Goal: Complete application form

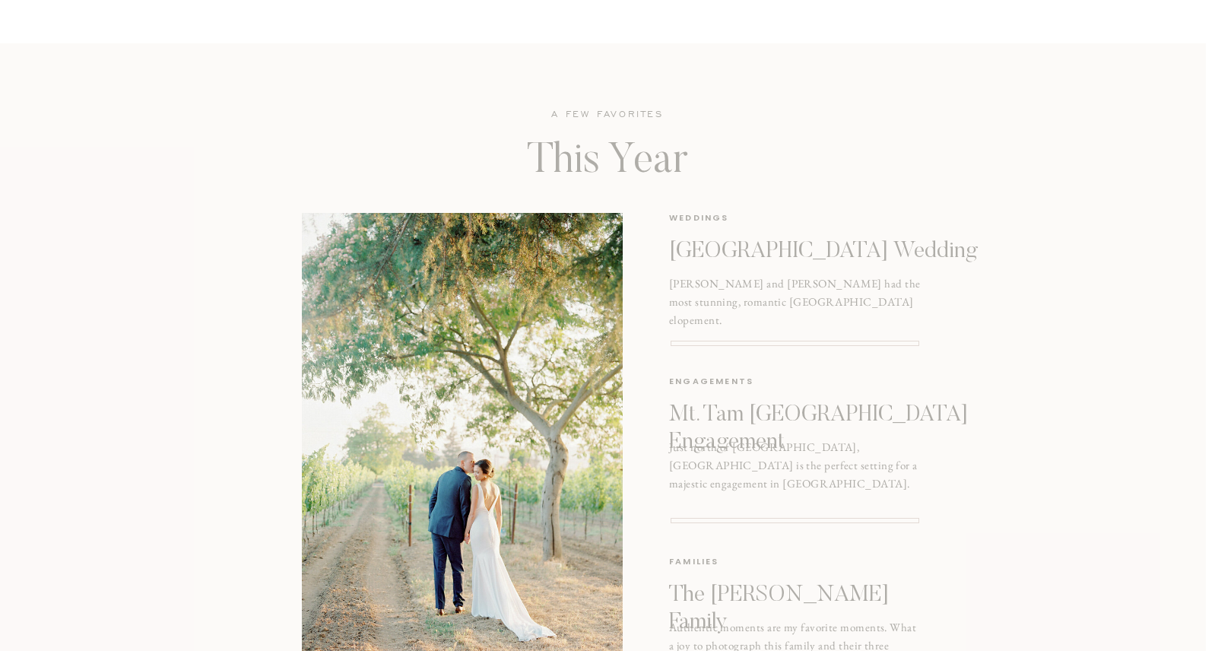
scroll to position [1895, 0]
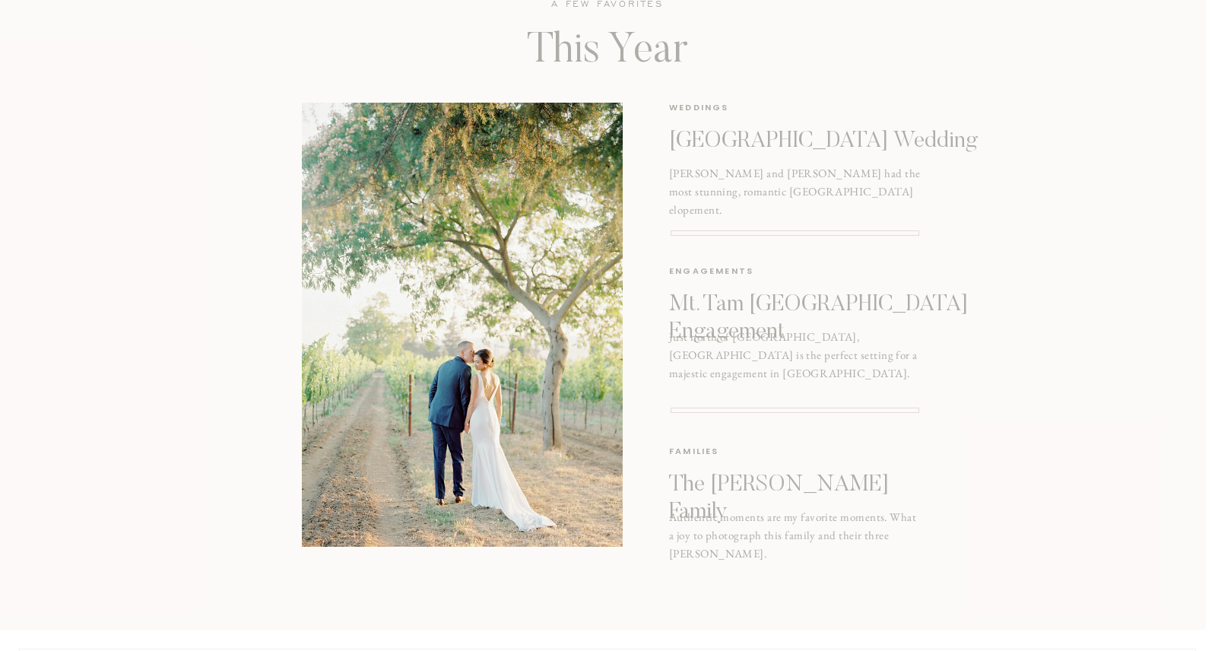
click at [748, 312] on p "Mt. Tam San Francisco Engagement" at bounding box center [843, 312] width 348 height 43
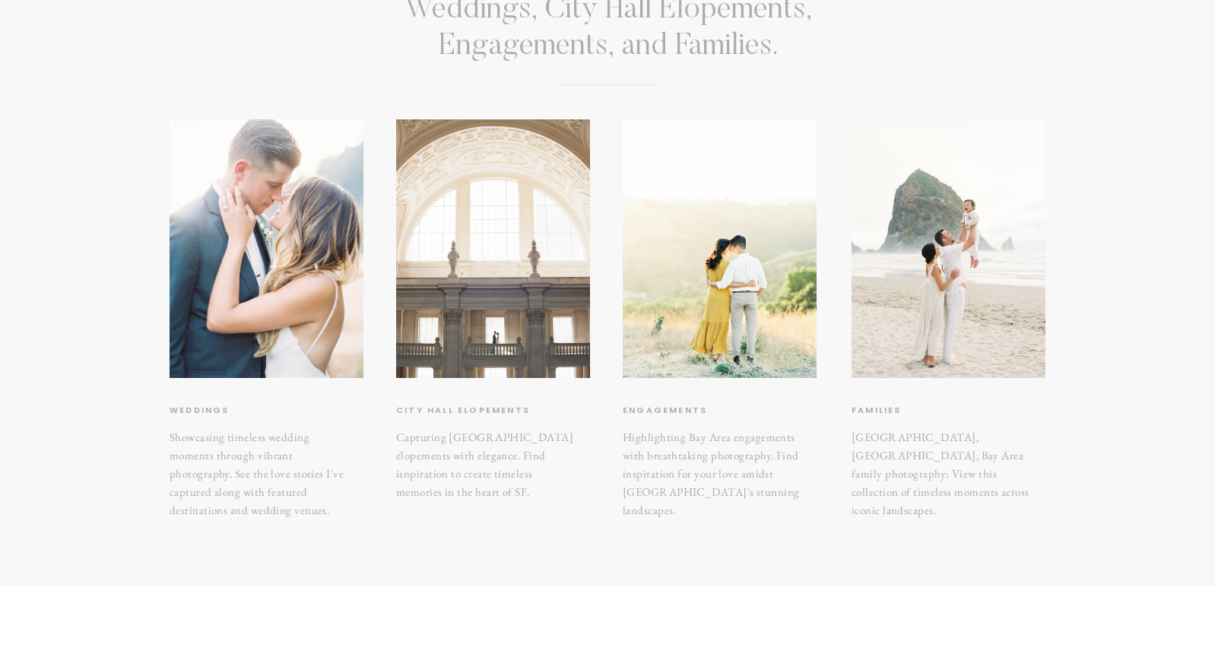
scroll to position [264, 0]
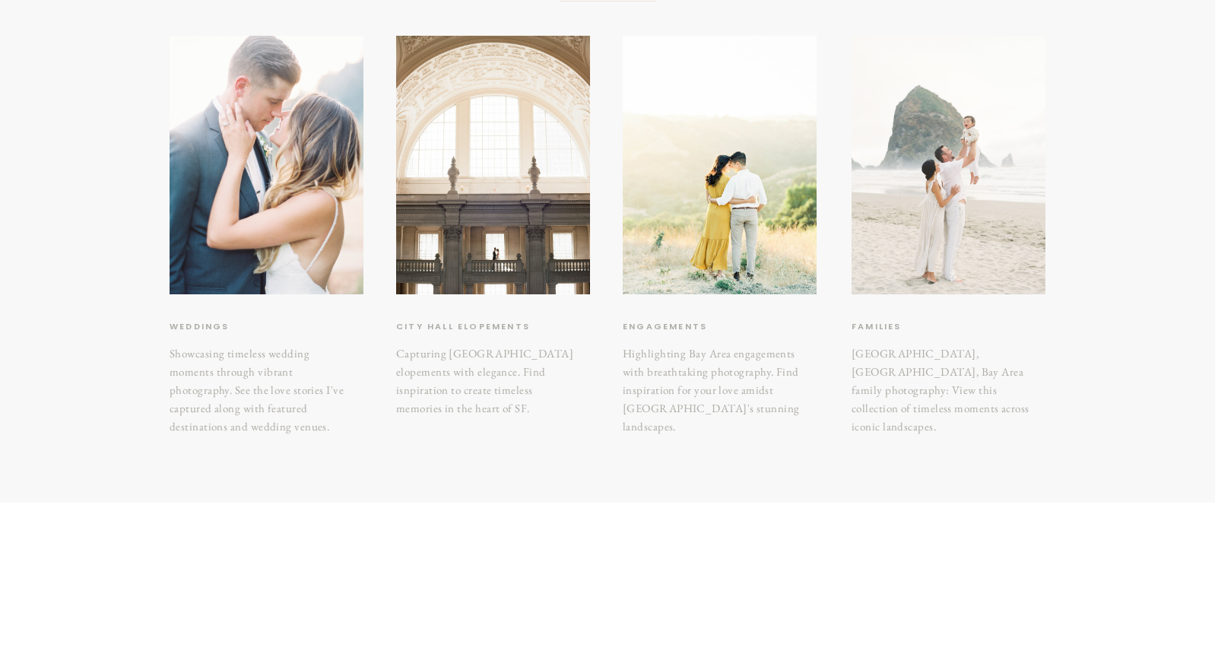
click at [931, 237] on div at bounding box center [948, 165] width 194 height 258
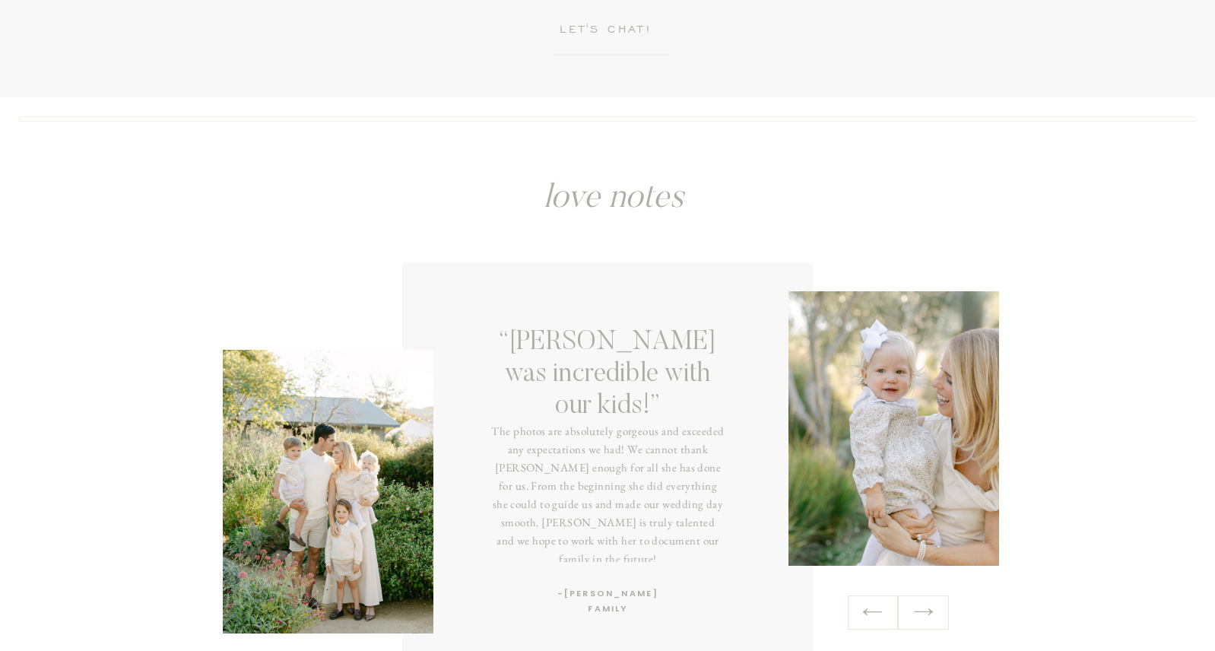
scroll to position [2640, 0]
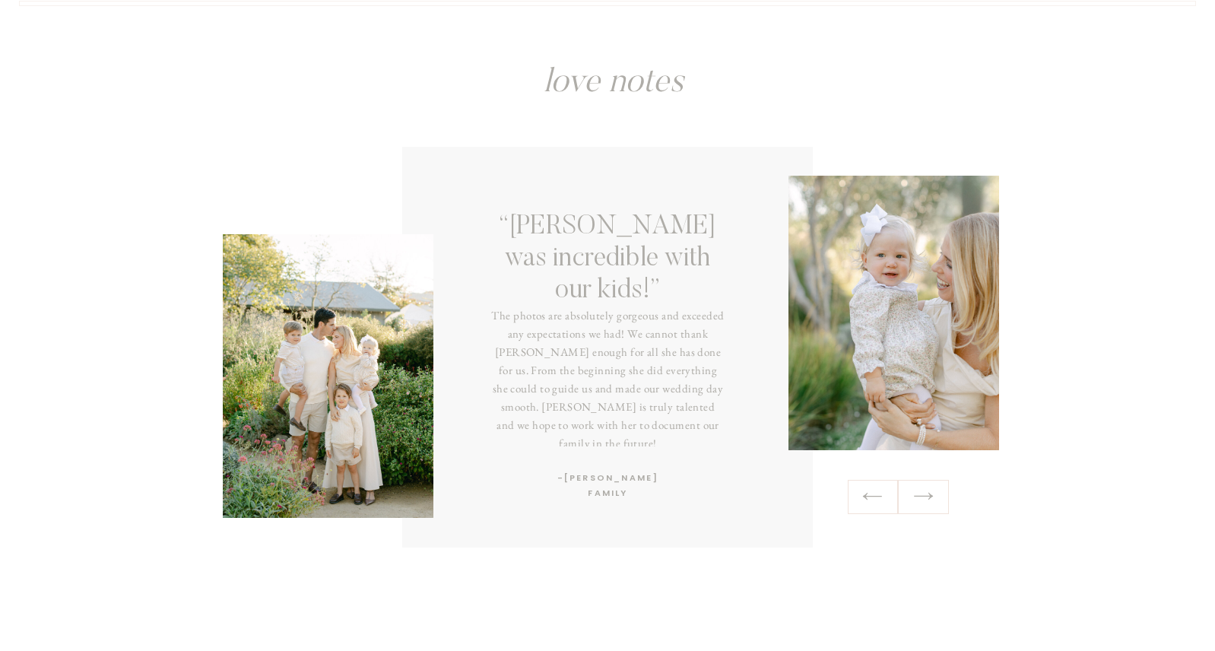
click at [921, 496] on icon at bounding box center [923, 496] width 19 height 7
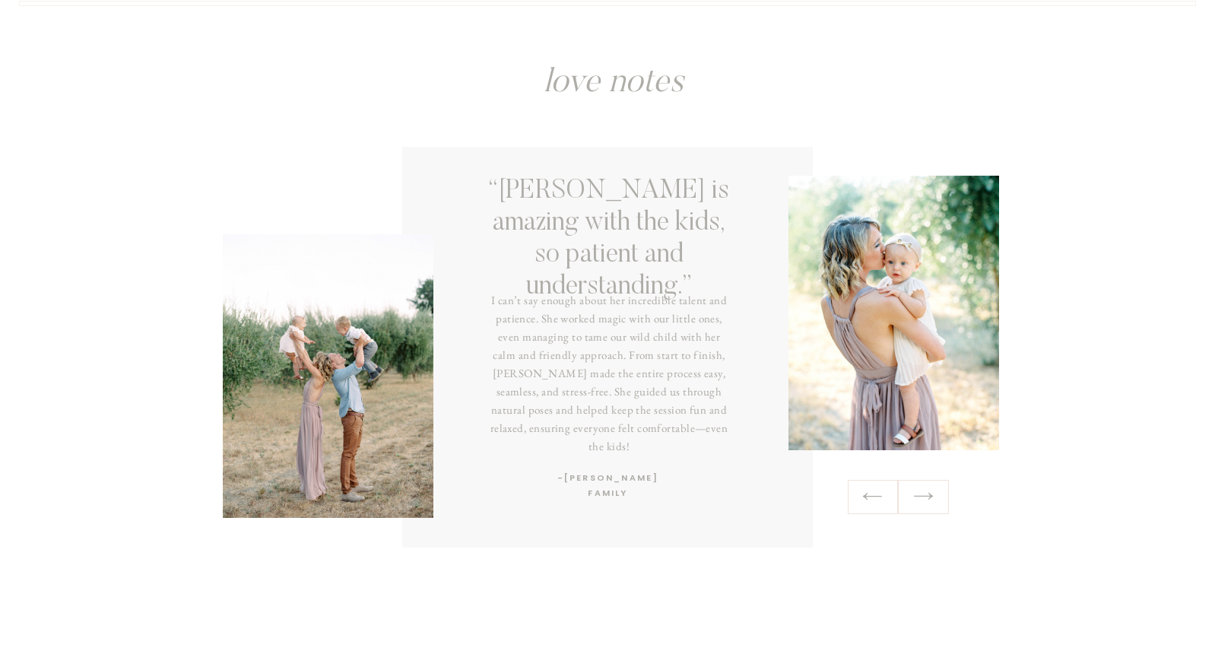
click at [922, 496] on icon at bounding box center [923, 496] width 19 height 7
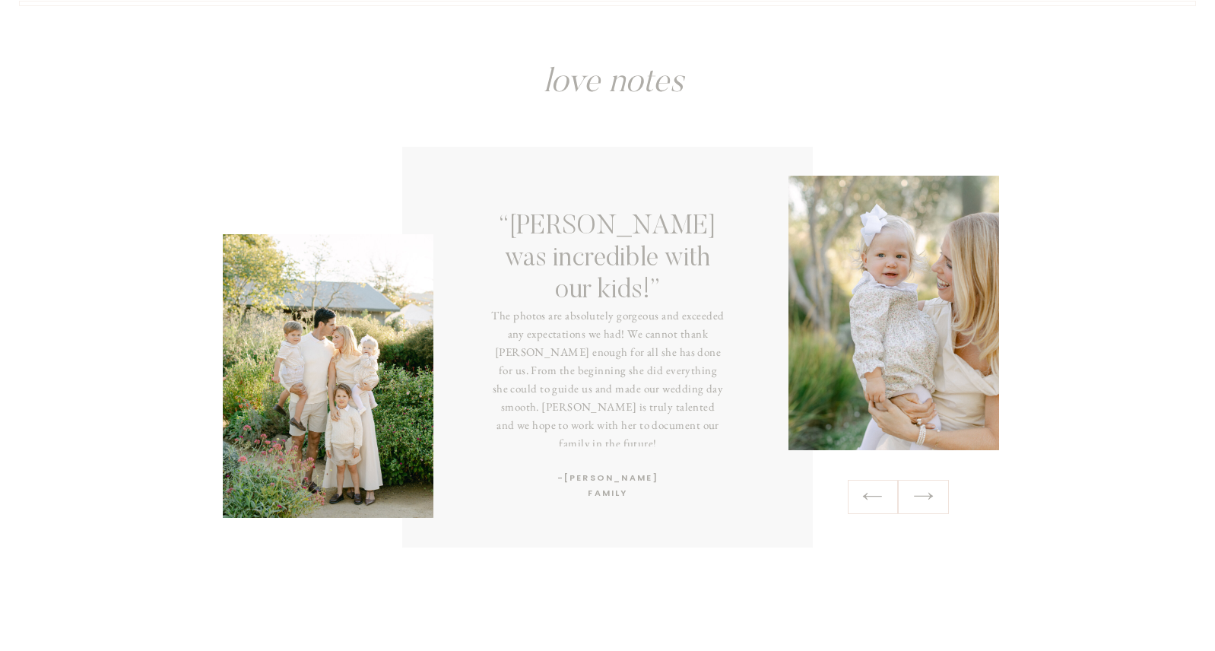
click at [923, 497] on icon at bounding box center [923, 496] width 22 height 24
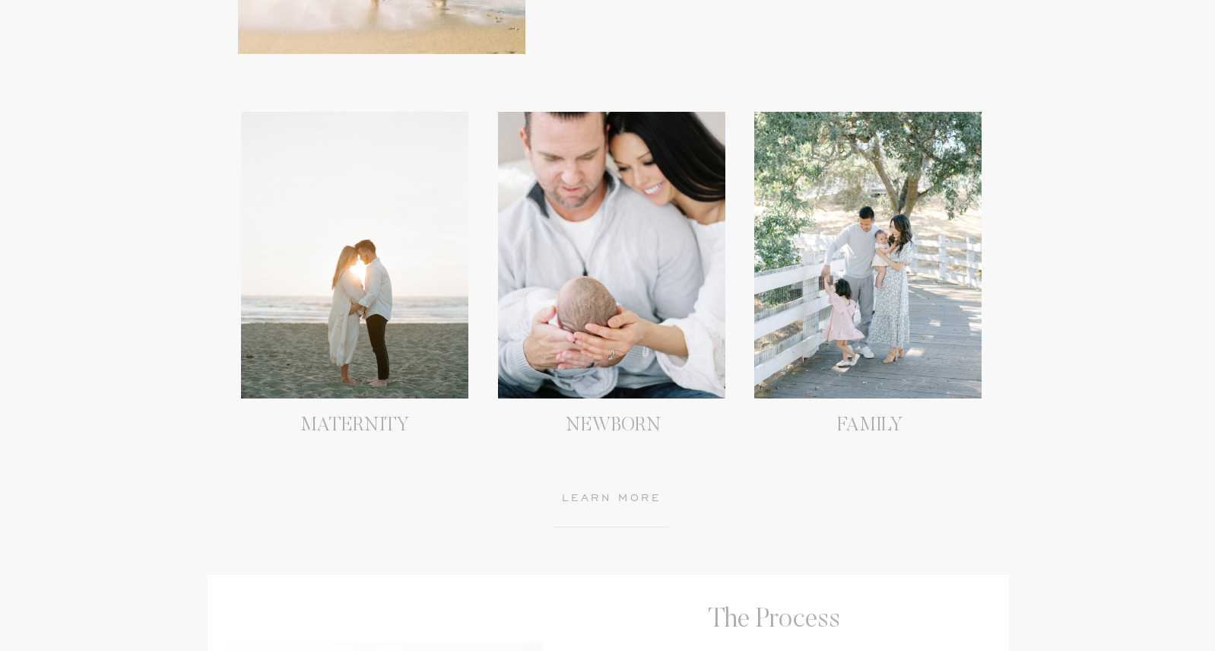
scroll to position [1390, 0]
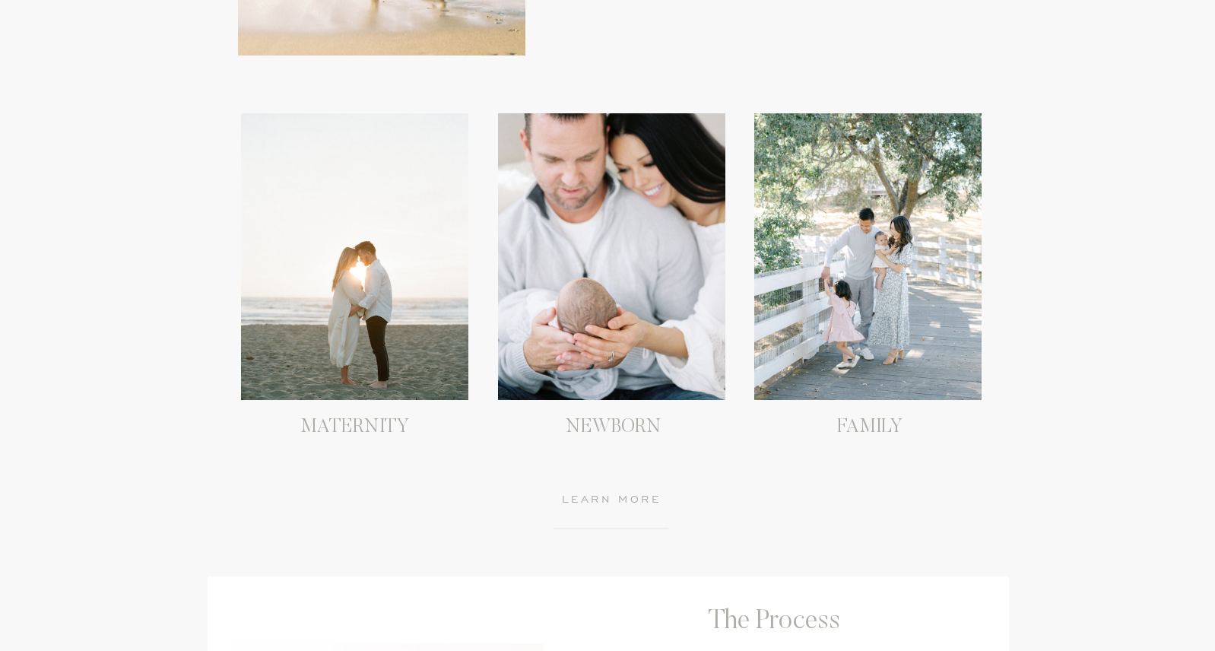
click at [896, 319] on div at bounding box center [867, 256] width 227 height 287
click at [837, 309] on div at bounding box center [867, 256] width 227 height 287
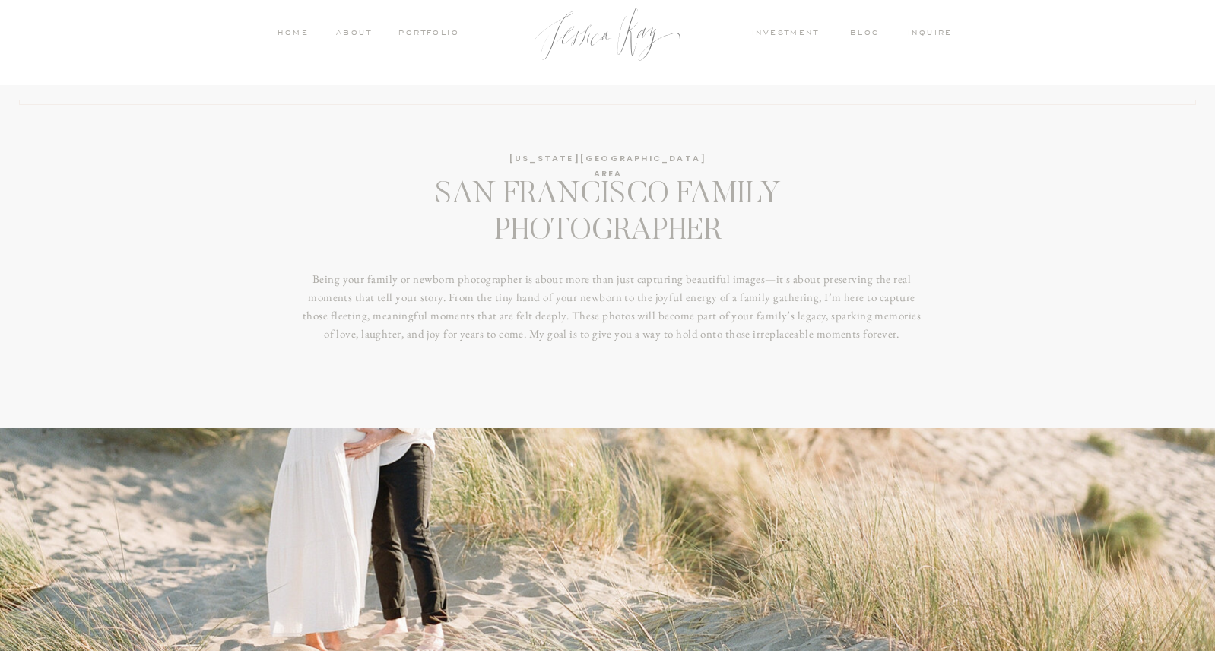
scroll to position [0, 0]
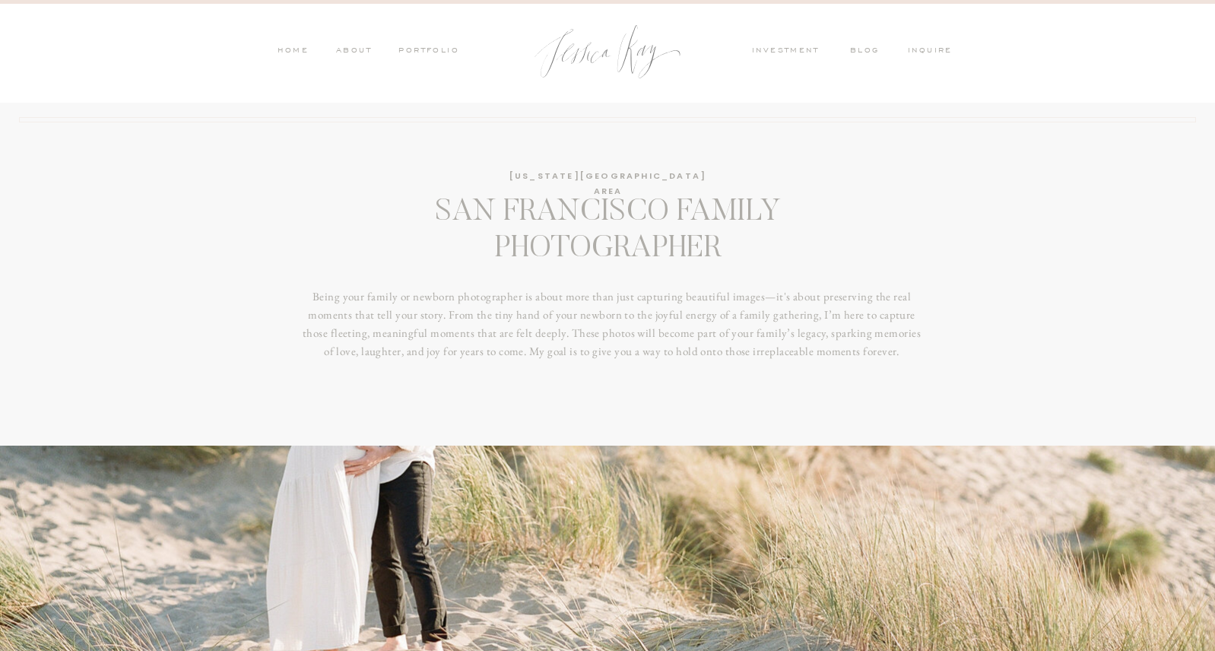
click at [294, 47] on nav "HOME" at bounding box center [293, 52] width 32 height 14
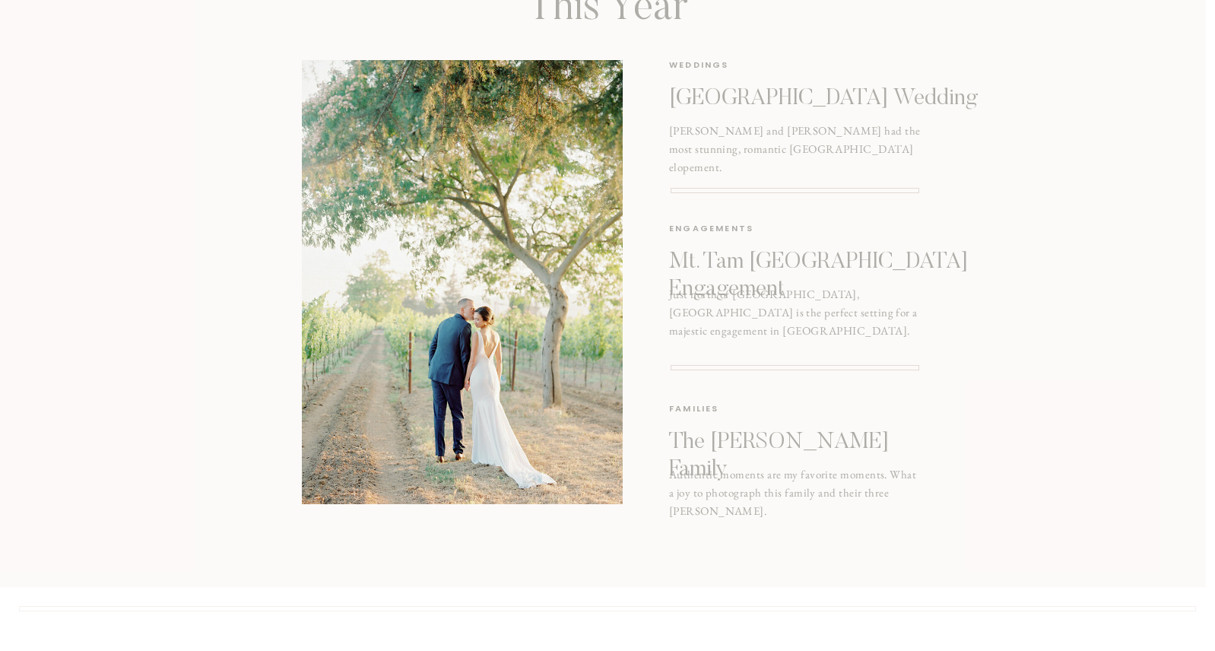
scroll to position [1936, 0]
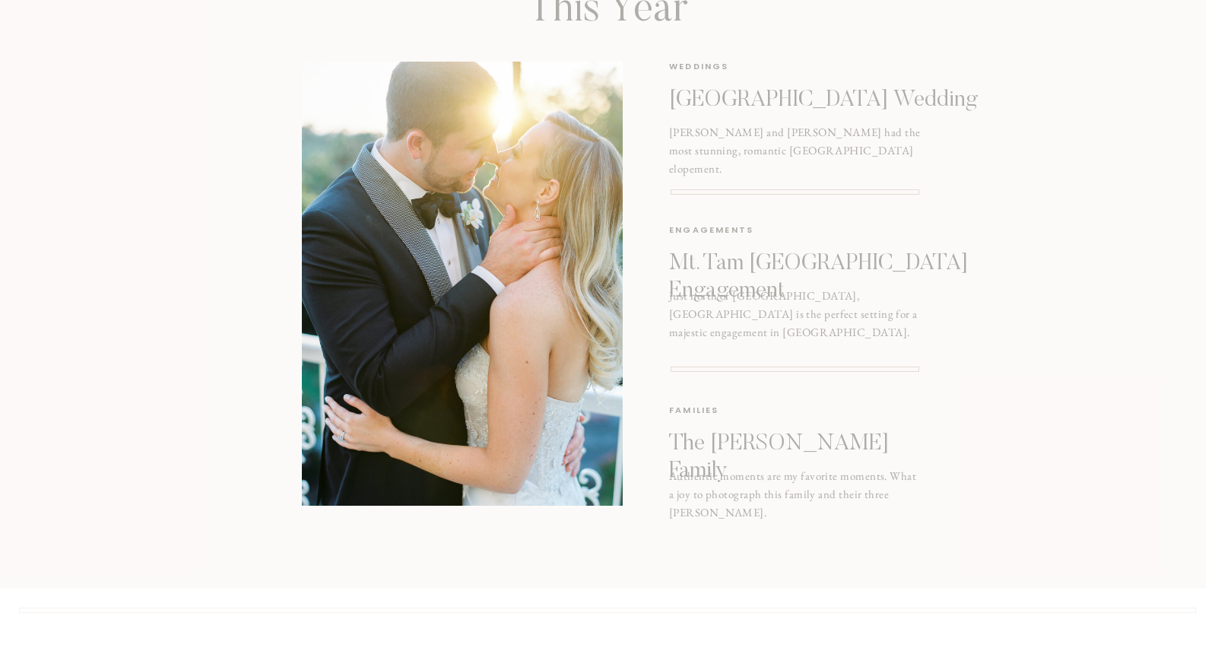
click at [742, 442] on p "The [PERSON_NAME] Family" at bounding box center [793, 443] width 249 height 27
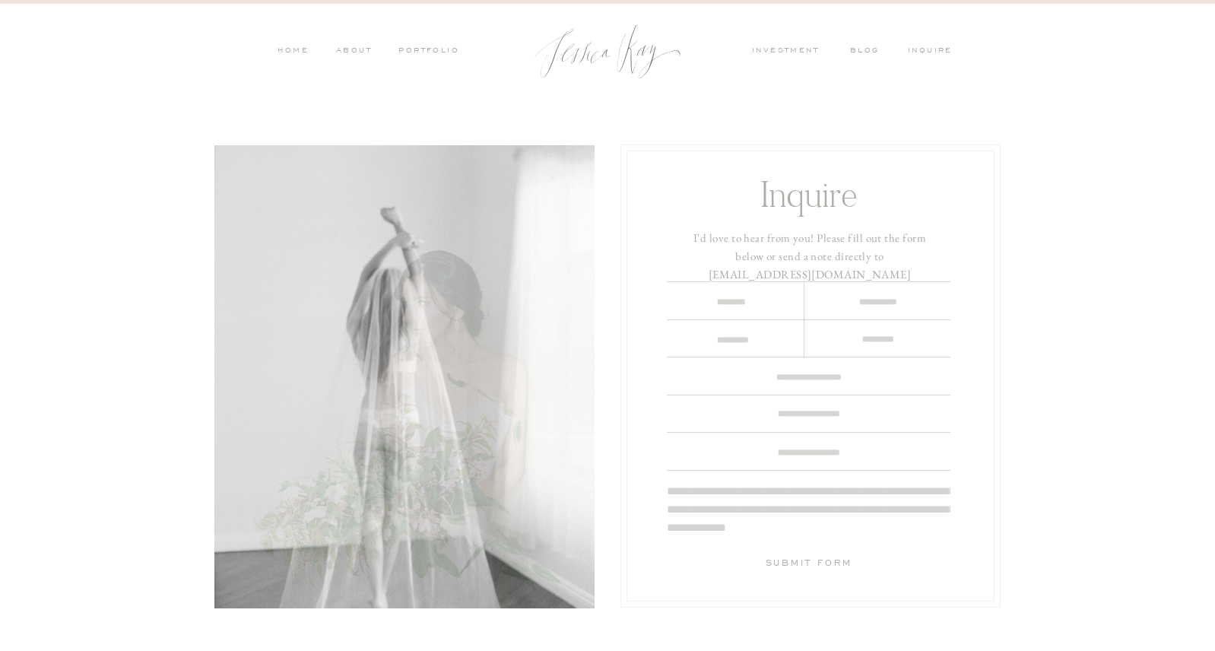
click at [783, 47] on nav "investment" at bounding box center [789, 52] width 74 height 14
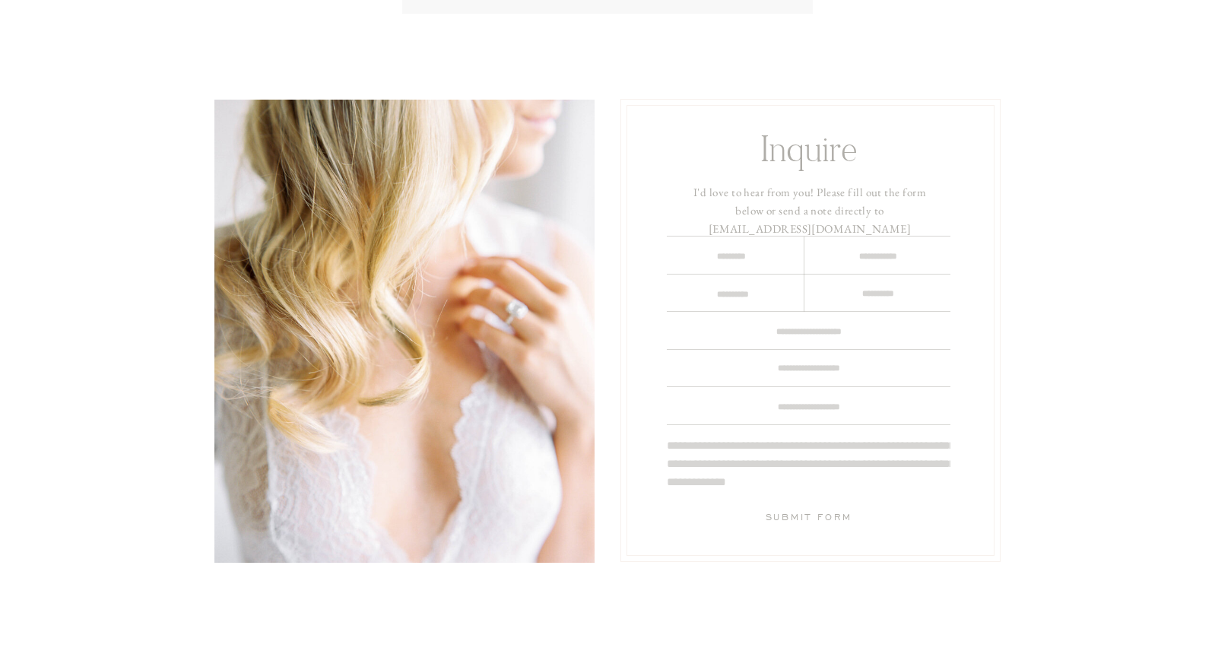
scroll to position [3752, 0]
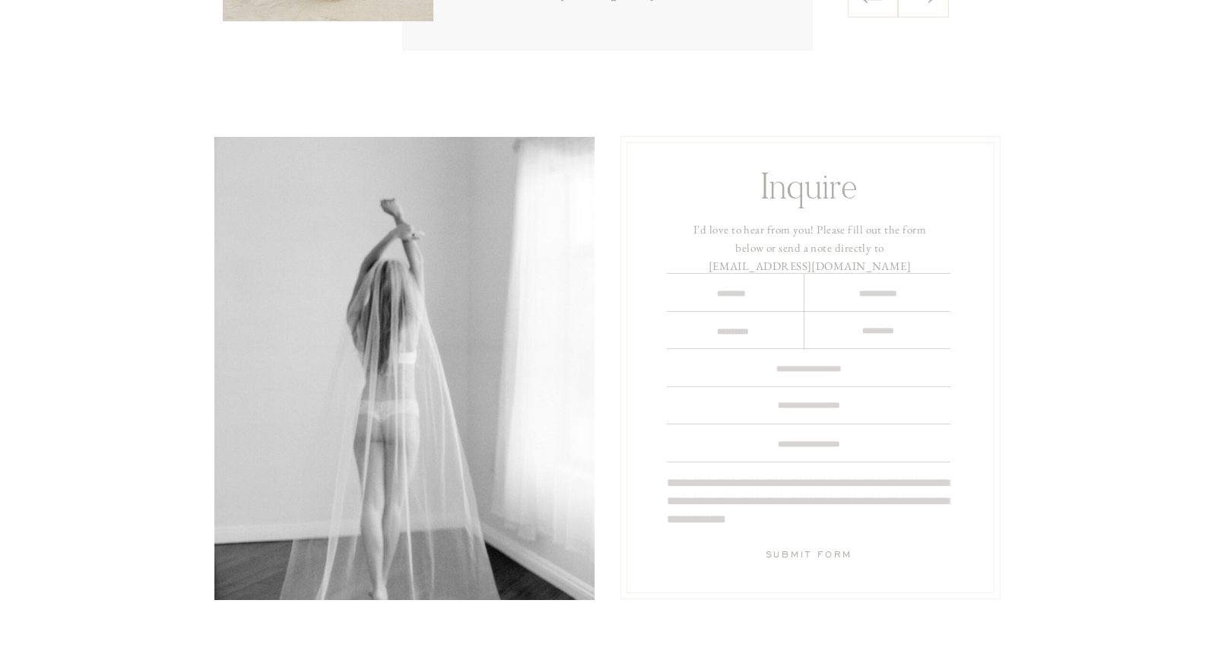
click at [769, 298] on textarea at bounding box center [730, 294] width 101 height 16
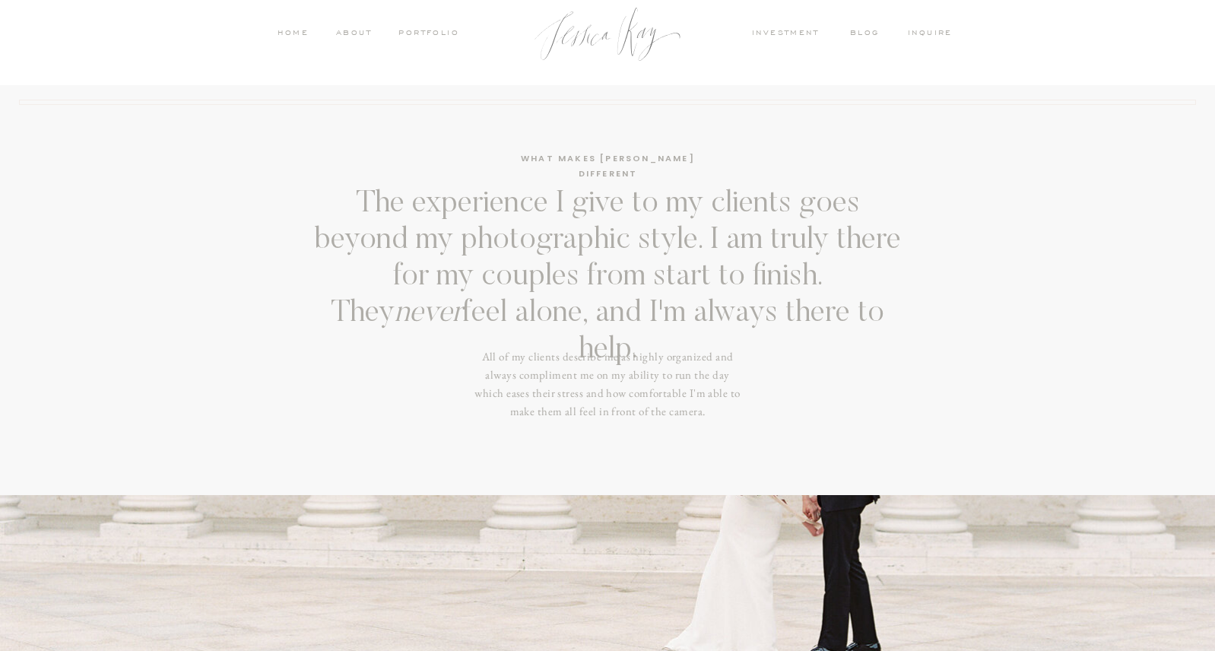
scroll to position [0, 0]
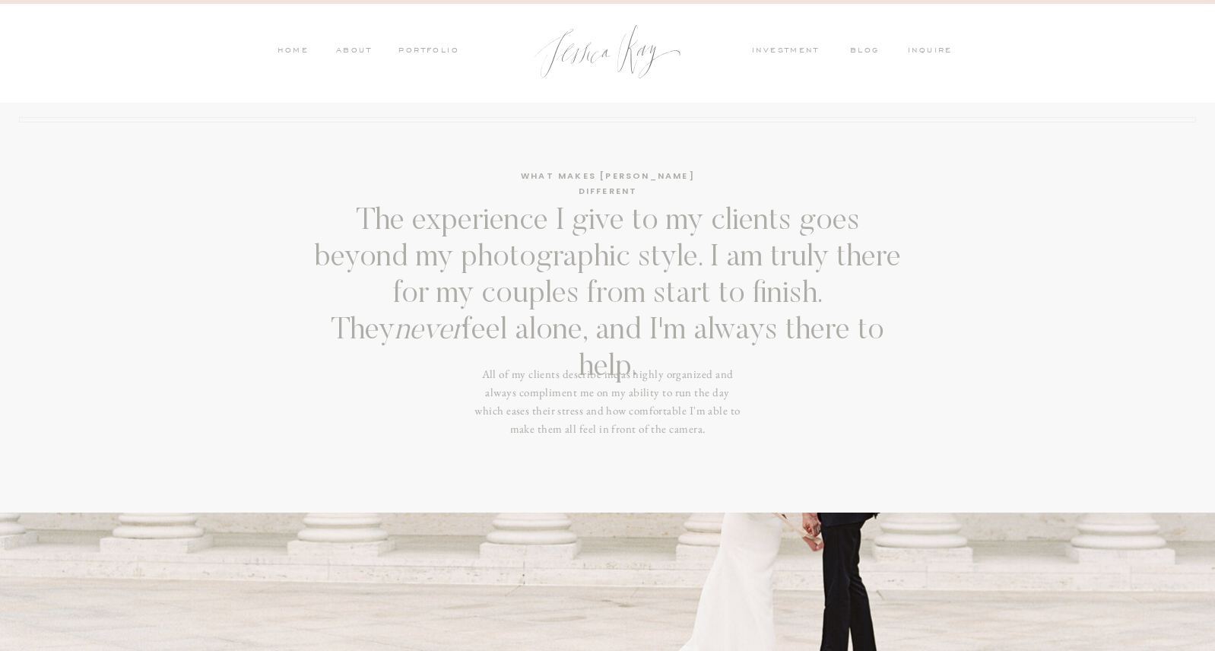
click at [922, 46] on nav "inquire" at bounding box center [934, 52] width 52 height 14
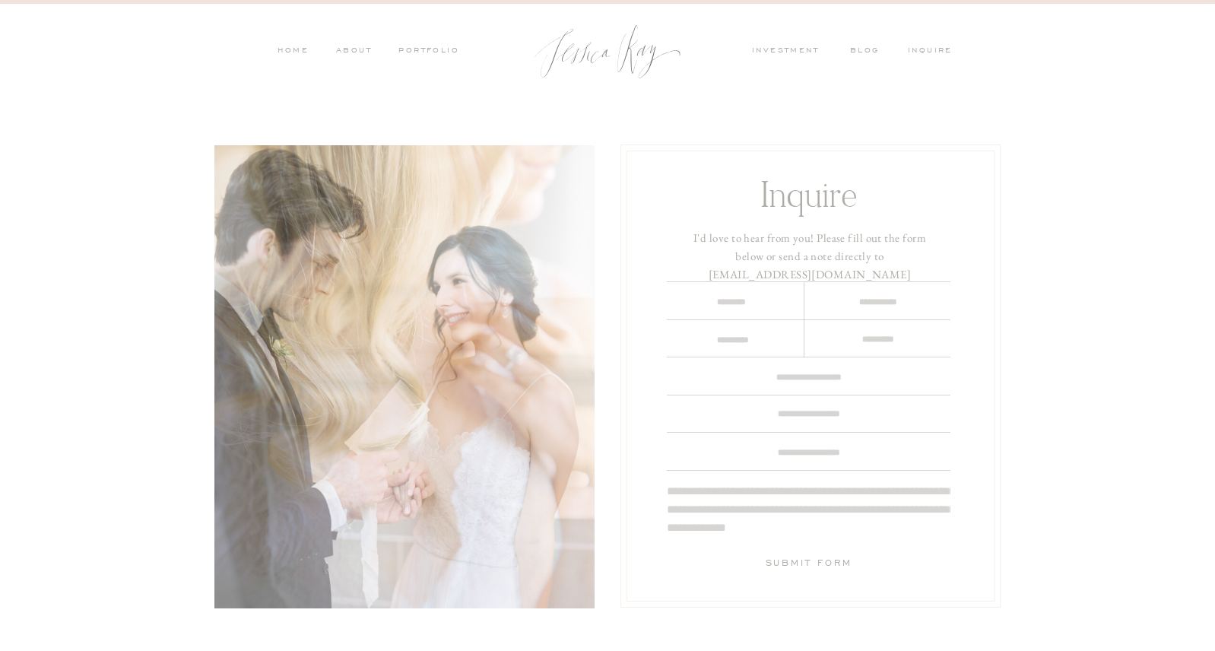
click at [290, 50] on nav "HOME" at bounding box center [293, 52] width 32 height 14
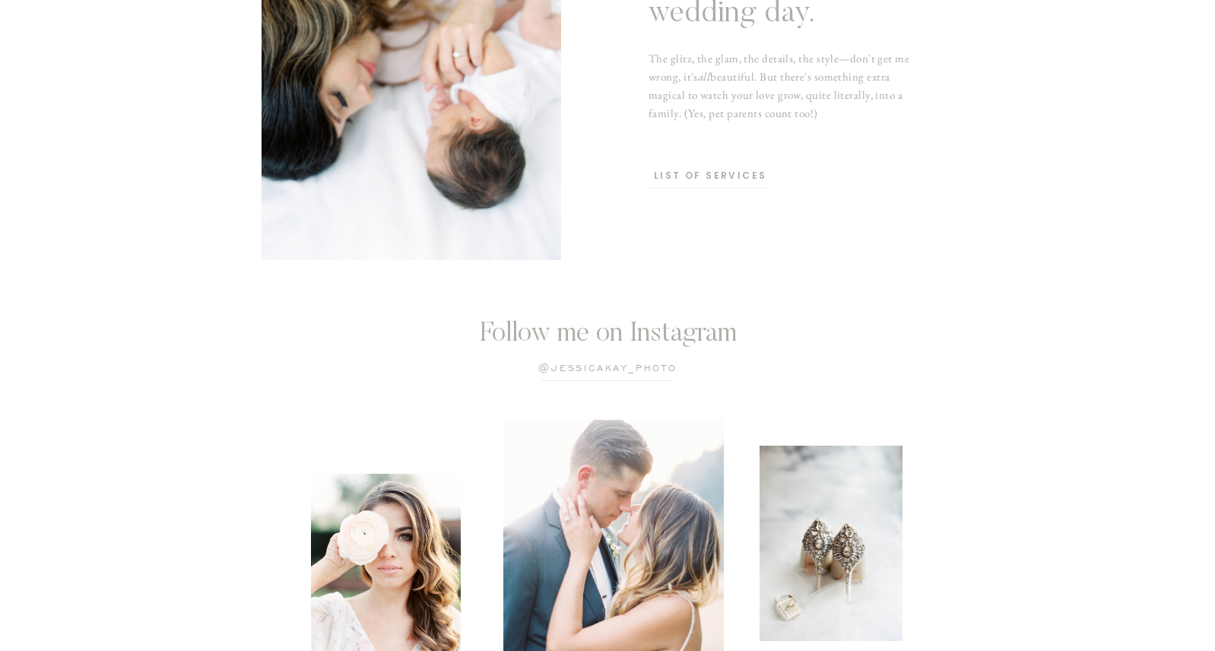
scroll to position [4007, 0]
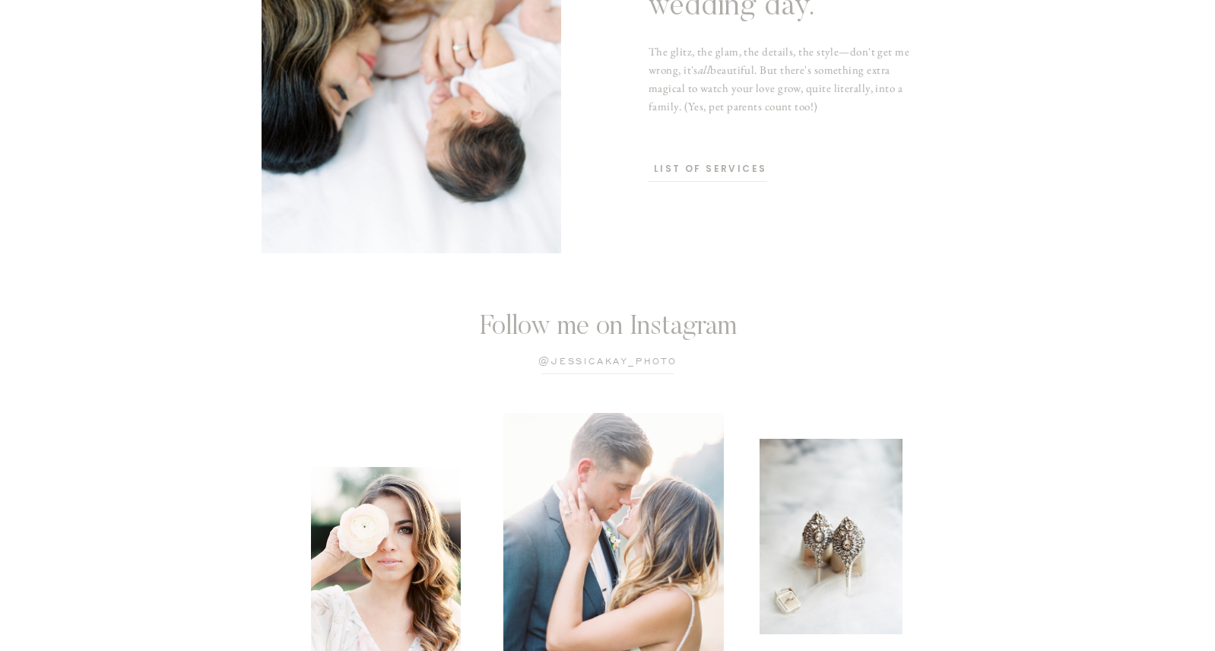
click at [685, 170] on p "list of services" at bounding box center [710, 170] width 113 height 14
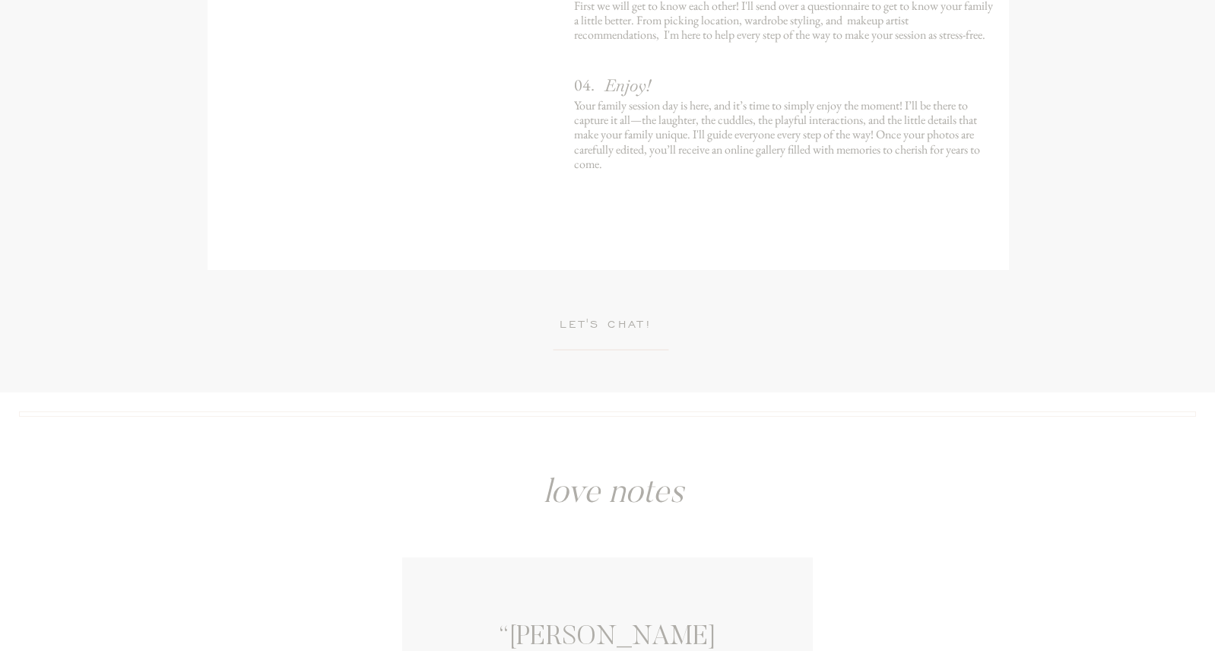
scroll to position [2226, 0]
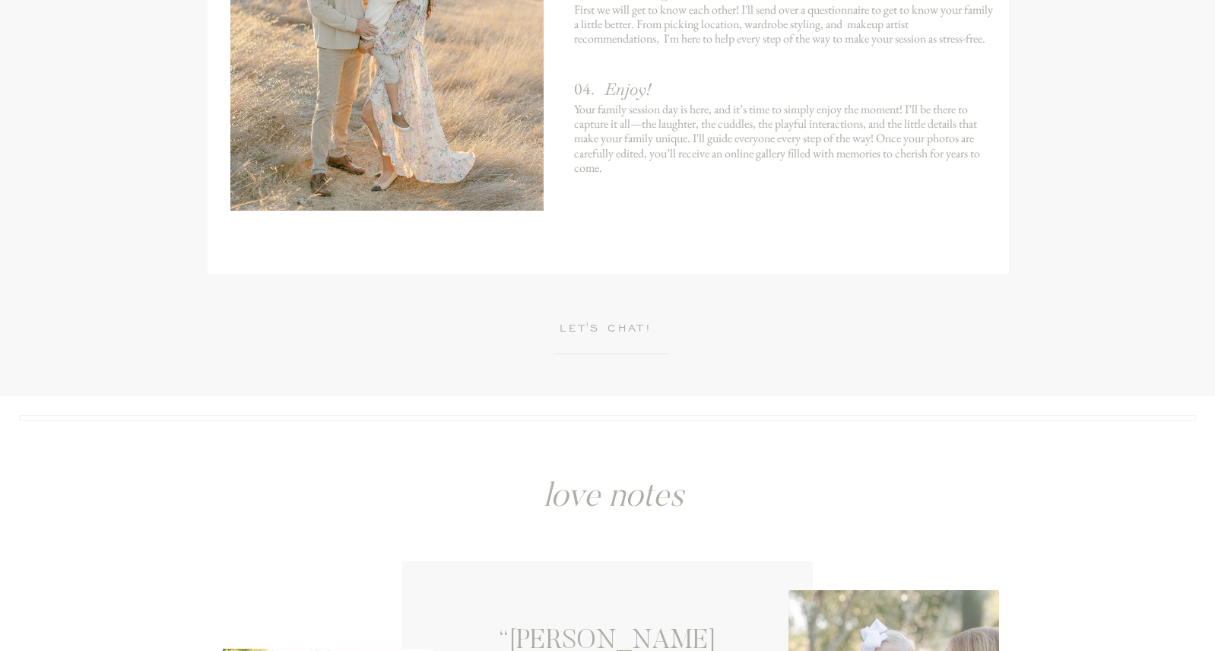
click at [626, 327] on h3 "LET'S CHAT!" at bounding box center [606, 330] width 157 height 20
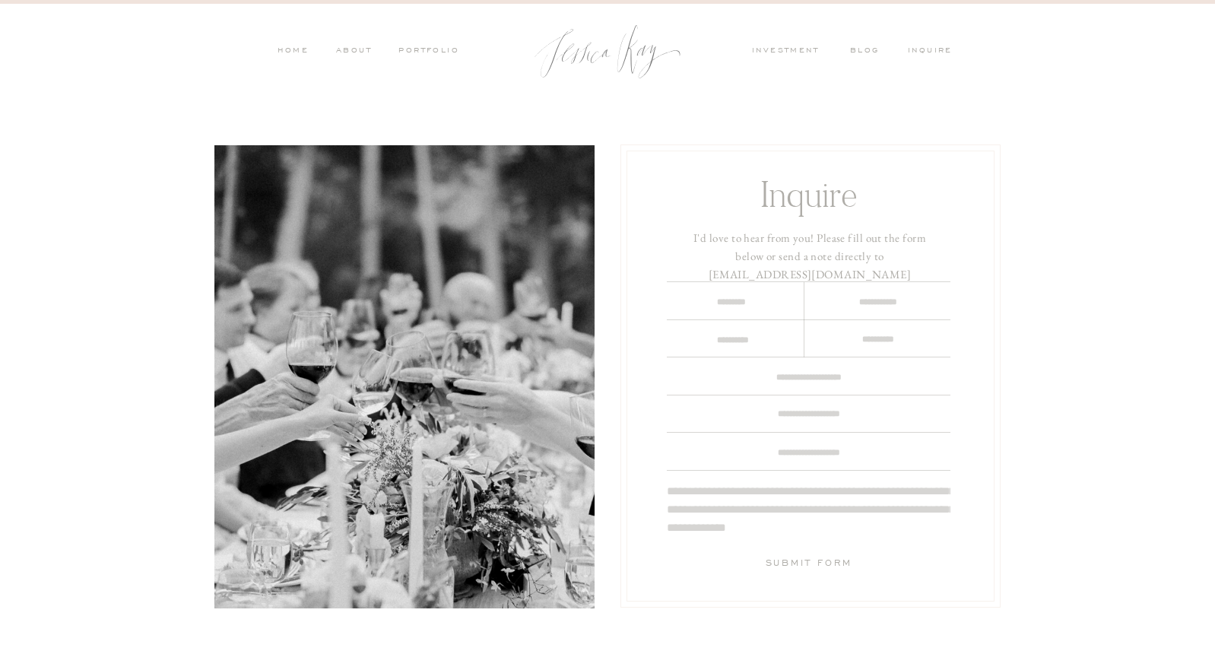
click at [728, 301] on textarea at bounding box center [730, 302] width 101 height 16
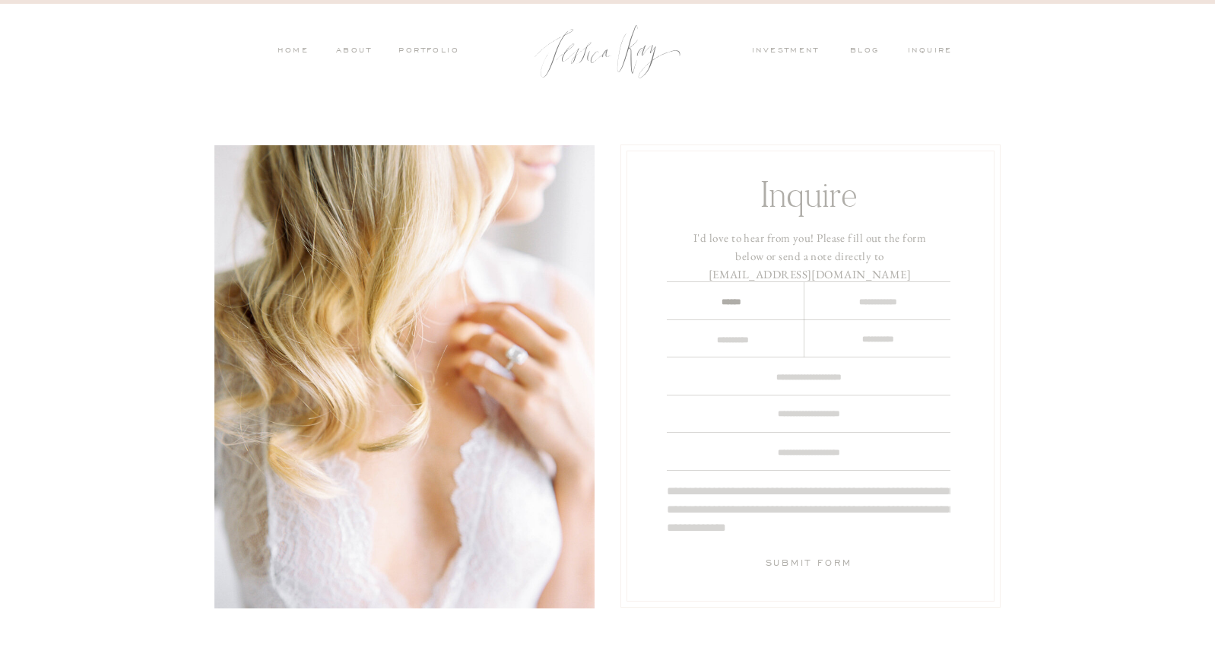
type textarea "******"
click at [764, 334] on textarea at bounding box center [732, 339] width 121 height 15
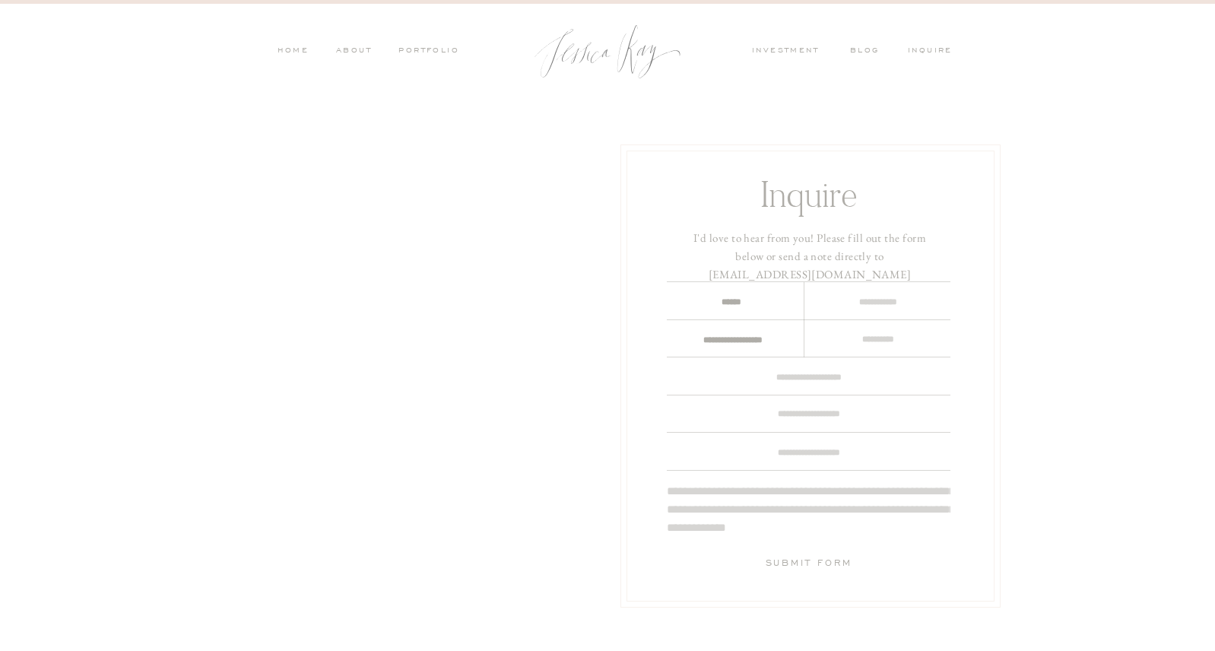
scroll to position [13, 0]
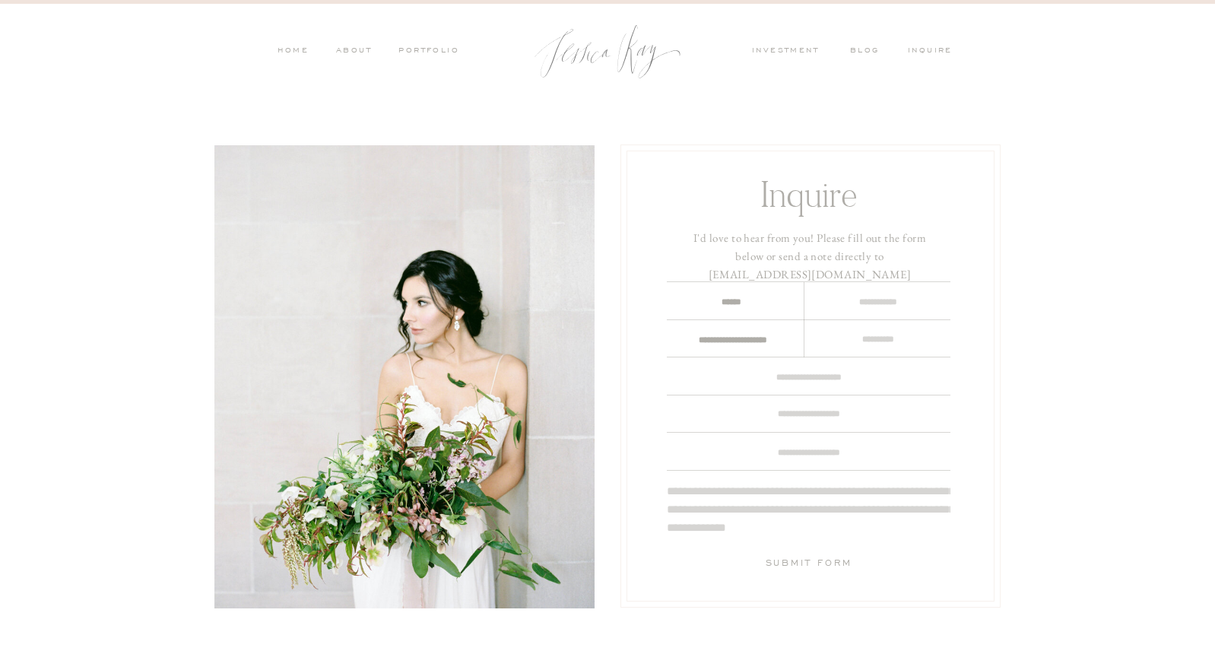
type textarea "**********"
click at [845, 344] on textarea at bounding box center [877, 339] width 122 height 16
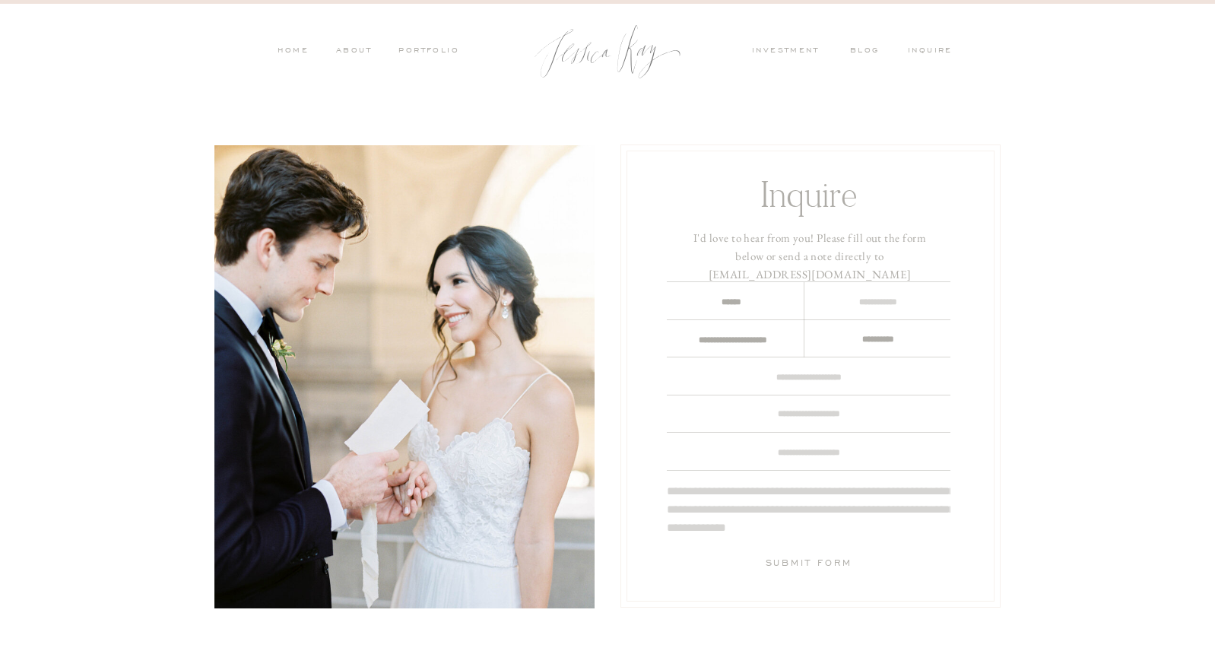
type textarea "**********"
click at [789, 562] on h3 "Submit Form" at bounding box center [808, 568] width 145 height 24
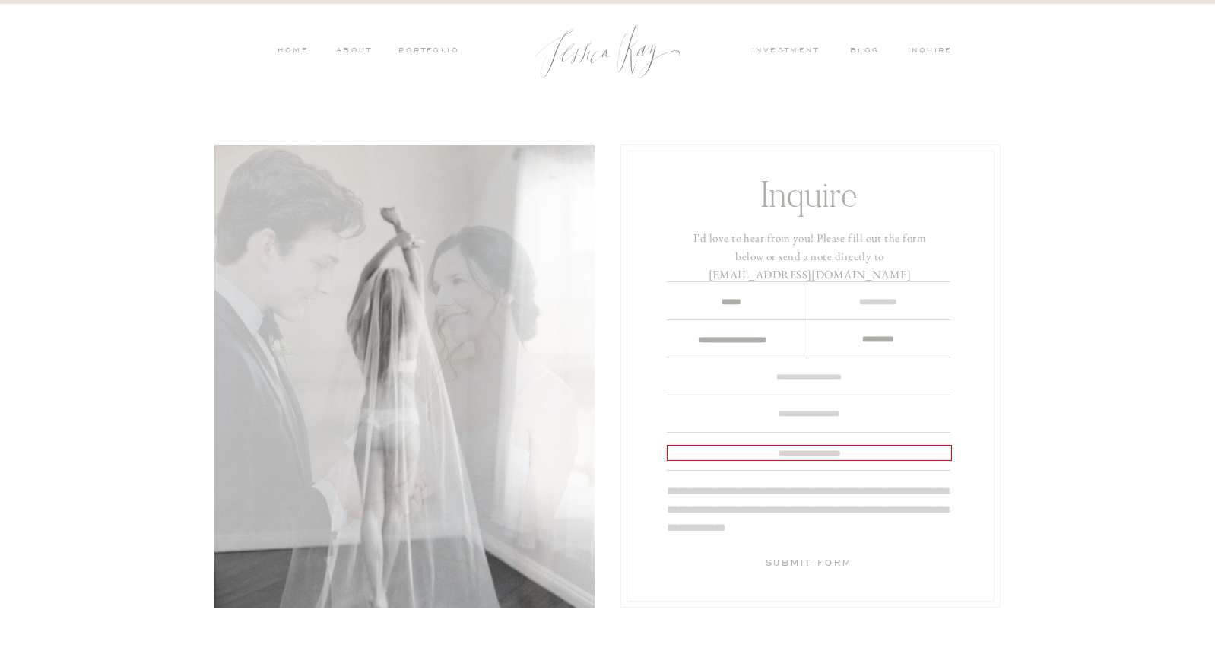
click at [817, 460] on textarea at bounding box center [809, 453] width 285 height 16
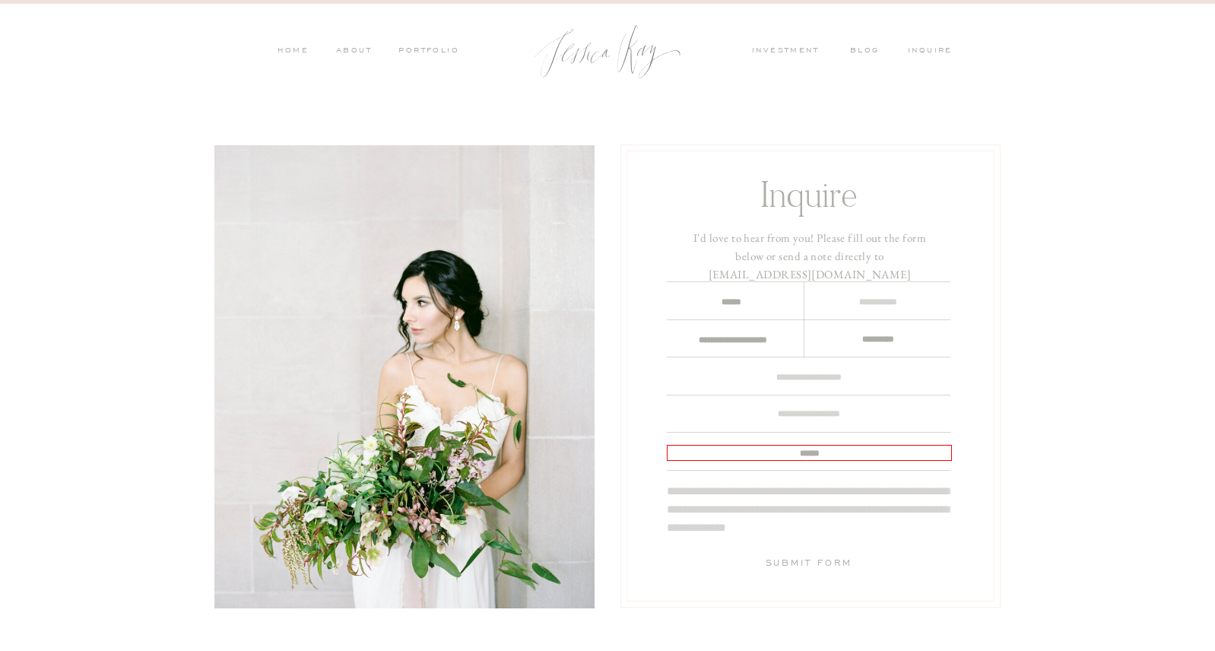
type textarea "******"
click at [813, 561] on h3 "Submit Form" at bounding box center [808, 568] width 145 height 24
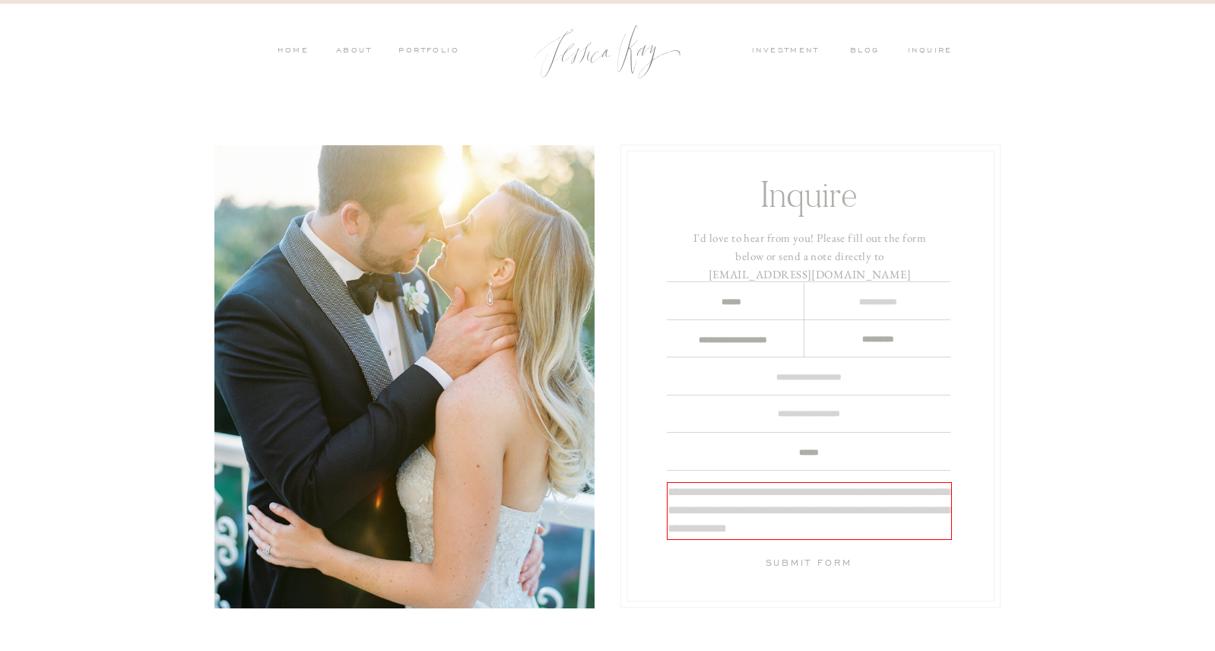
click at [757, 502] on textarea at bounding box center [809, 511] width 285 height 58
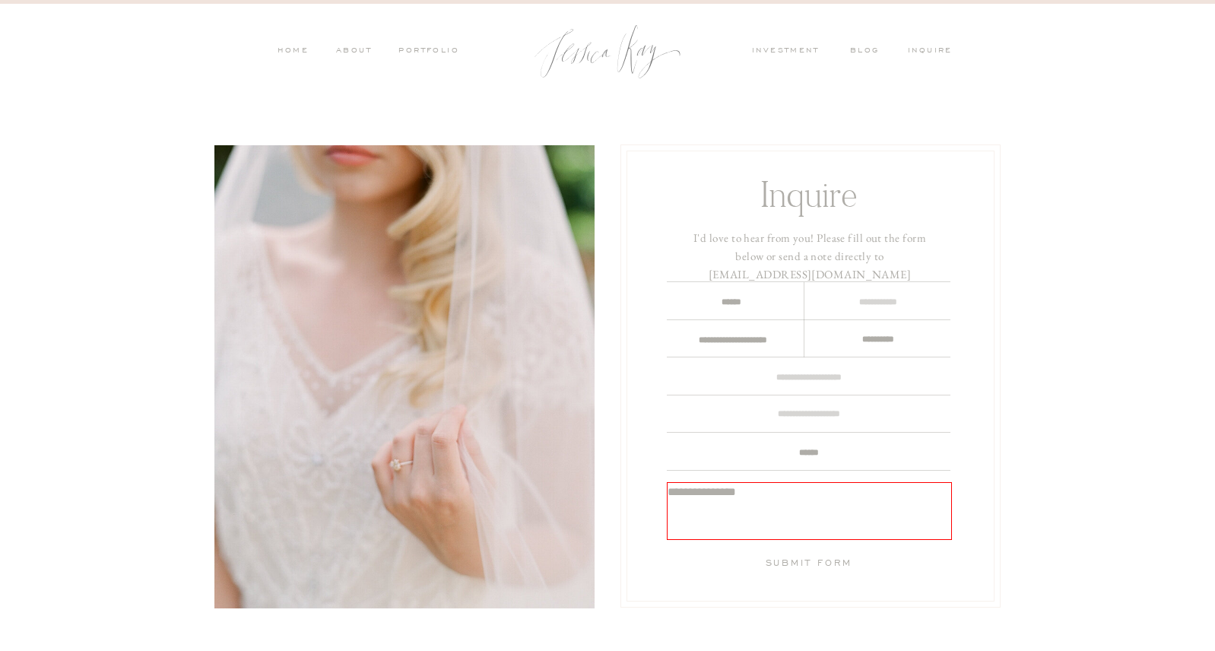
type textarea "**********"
click at [793, 563] on h3 "Submit Form" at bounding box center [808, 568] width 145 height 24
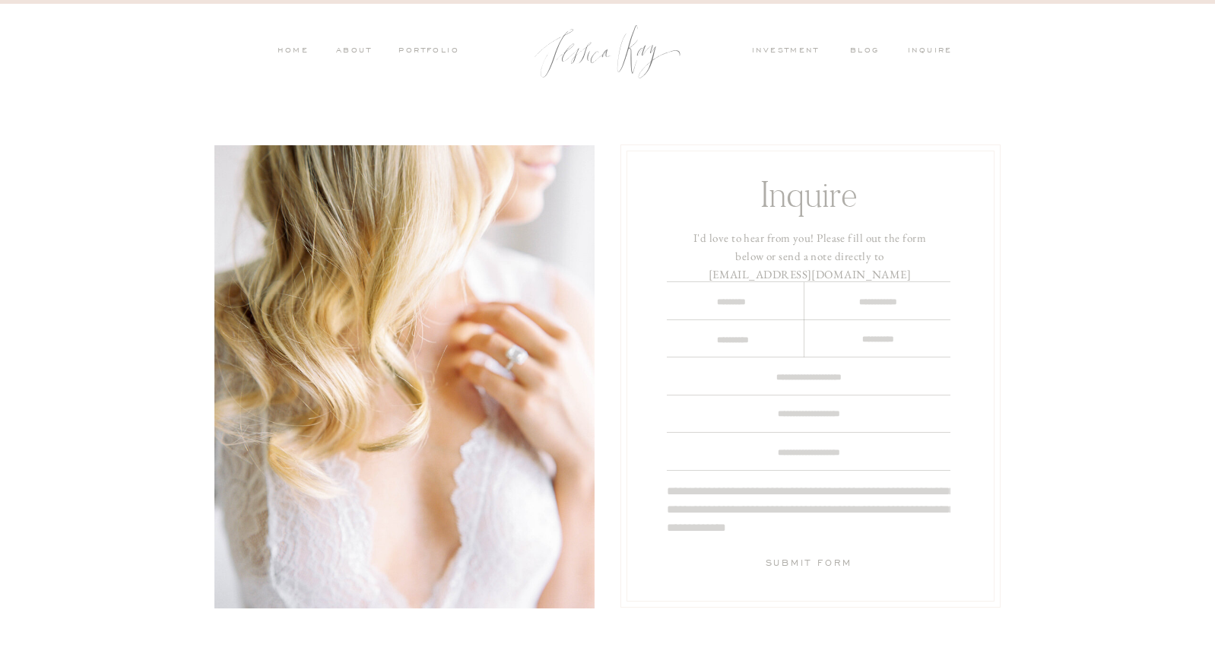
scroll to position [0, 0]
